Goal: Task Accomplishment & Management: Manage account settings

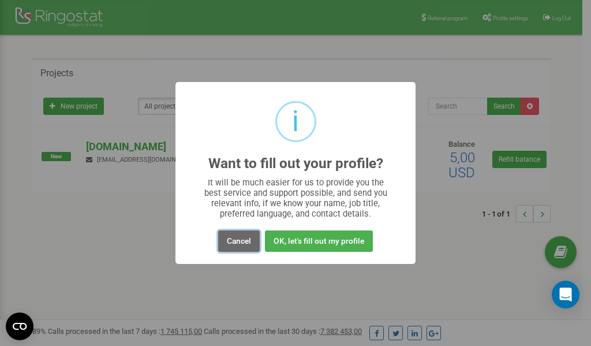
click at [239, 245] on button "Cancel" at bounding box center [239, 240] width 42 height 21
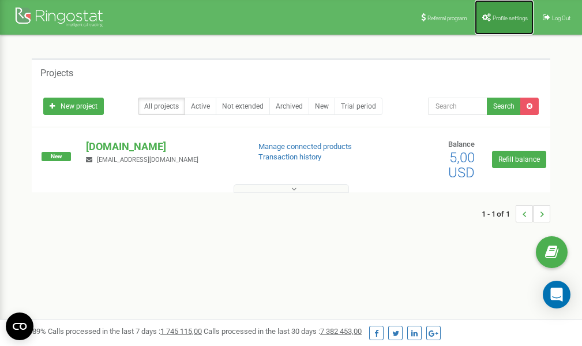
click at [501, 17] on span "Profile settings" at bounding box center [510, 18] width 35 height 6
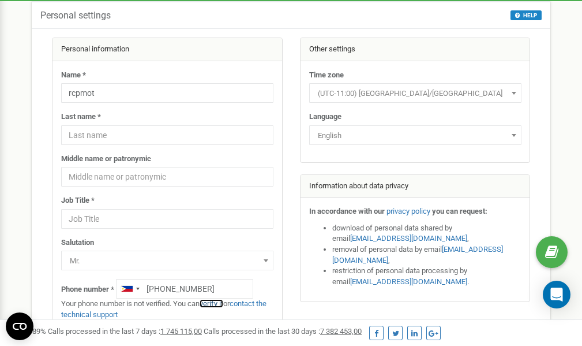
click at [218, 302] on link "verify it" at bounding box center [212, 303] width 24 height 9
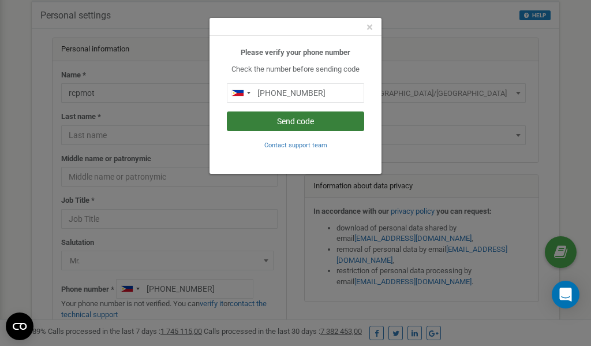
click at [296, 124] on button "Send code" at bounding box center [295, 121] width 137 height 20
